Goal: Task Accomplishment & Management: Complete application form

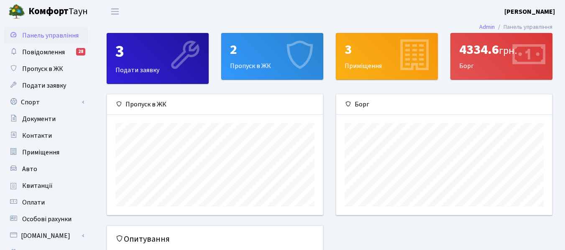
scroll to position [121, 216]
click at [53, 152] on span "Приміщення" at bounding box center [40, 152] width 37 height 9
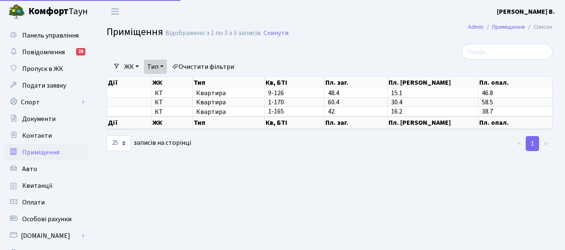
select select "25"
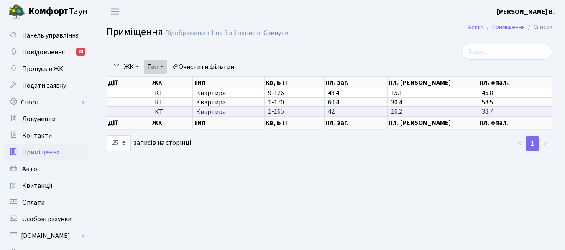
click at [287, 113] on td "1-165" at bounding box center [295, 111] width 60 height 9
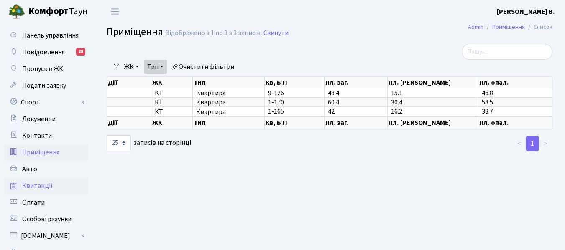
scroll to position [42, 0]
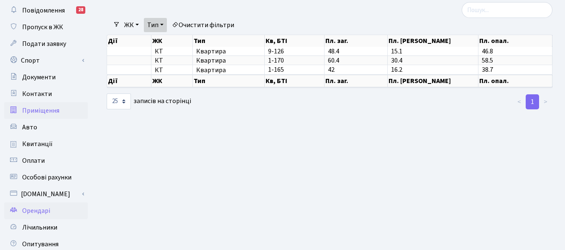
click at [51, 211] on link "Орендарі" at bounding box center [46, 211] width 84 height 17
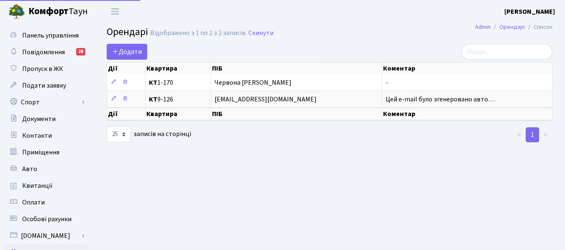
select select "25"
click at [141, 48] on span "Додати" at bounding box center [127, 51] width 30 height 9
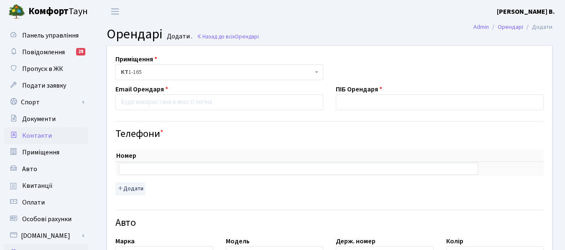
click at [48, 134] on span "Контакти" at bounding box center [37, 135] width 30 height 9
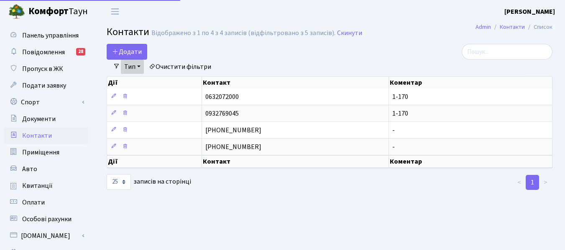
select select "25"
click at [135, 51] on span "Додати" at bounding box center [127, 51] width 30 height 9
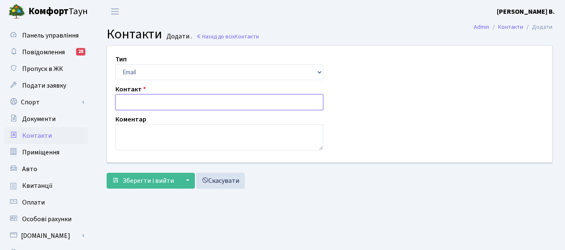
click at [123, 106] on input "text" at bounding box center [219, 102] width 208 height 16
type input "[PHONE_NUMBER]"
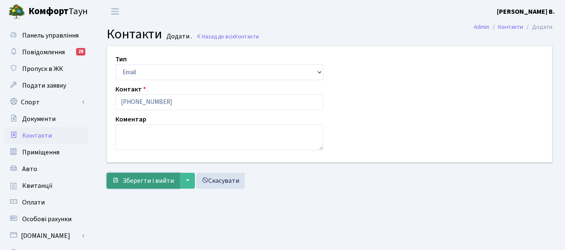
click at [163, 181] on span "Зберегти і вийти" at bounding box center [147, 180] width 51 height 9
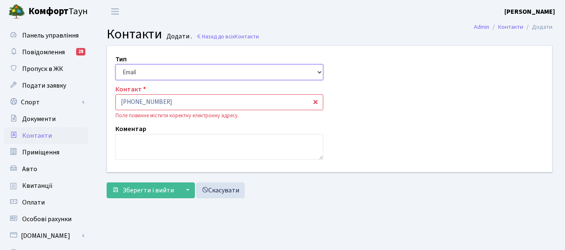
click at [159, 72] on select "Email Телефон" at bounding box center [219, 72] width 208 height 16
select select "1"
click at [115, 64] on select "Email Телефон" at bounding box center [219, 72] width 208 height 16
drag, startPoint x: 120, startPoint y: 100, endPoint x: 179, endPoint y: 100, distance: 58.9
click at [179, 100] on input "[PHONE_NUMBER]" at bounding box center [219, 102] width 208 height 16
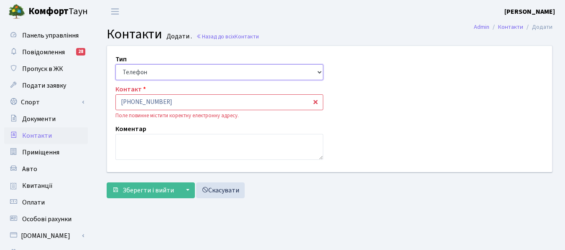
drag, startPoint x: 126, startPoint y: 71, endPoint x: 121, endPoint y: 72, distance: 5.2
click at [121, 72] on select "Email Телефон" at bounding box center [219, 72] width 208 height 16
drag, startPoint x: 150, startPoint y: 72, endPoint x: 424, endPoint y: 114, distance: 277.0
click at [424, 114] on div "Тип Email Телефон Контакт +3800934193246 Поле повинне містити коректну електрон…" at bounding box center [329, 109] width 457 height 126
click at [171, 69] on select "Email Телефон" at bounding box center [219, 72] width 208 height 16
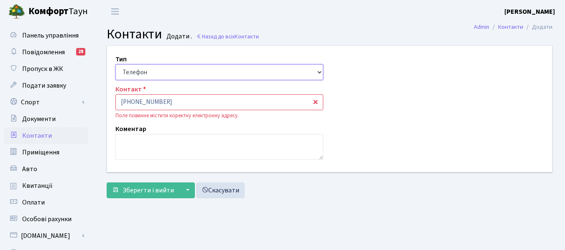
click at [115, 64] on select "Email Телефон" at bounding box center [219, 72] width 208 height 16
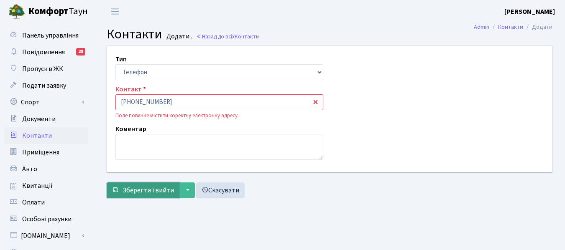
click at [144, 188] on span "Зберегти і вийти" at bounding box center [147, 190] width 51 height 9
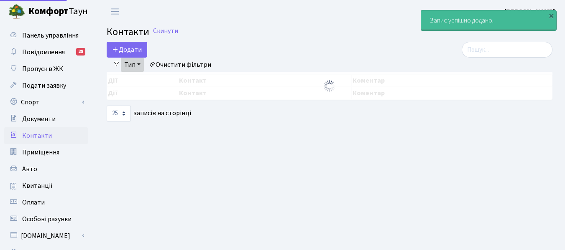
select select "25"
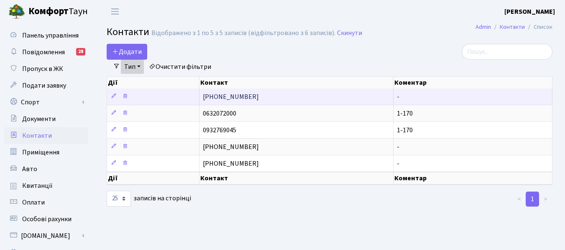
click at [400, 99] on td "-" at bounding box center [472, 97] width 159 height 16
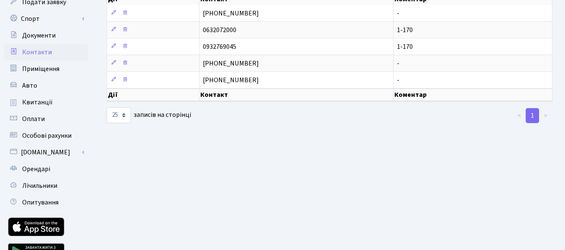
scroll to position [126, 0]
